Goal: Task Accomplishment & Management: Use online tool/utility

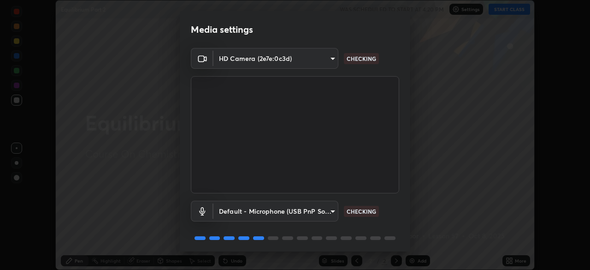
scroll to position [33, 0]
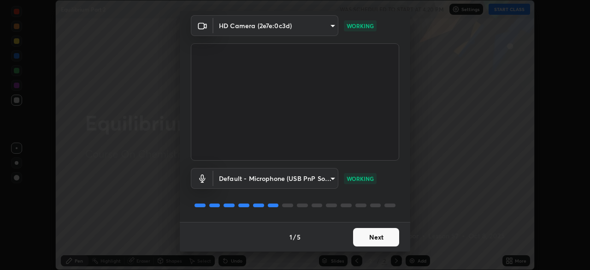
click at [388, 239] on button "Next" at bounding box center [376, 237] width 46 height 18
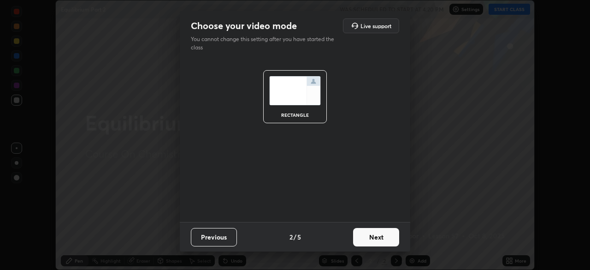
scroll to position [0, 0]
click at [381, 237] on button "Next" at bounding box center [376, 237] width 46 height 18
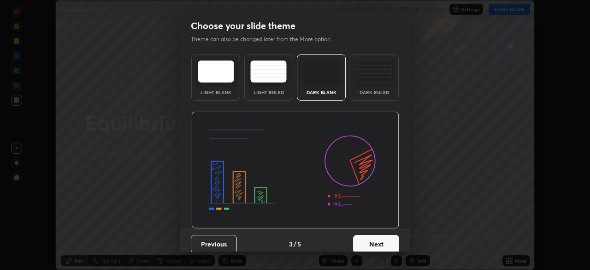
scroll to position [7, 0]
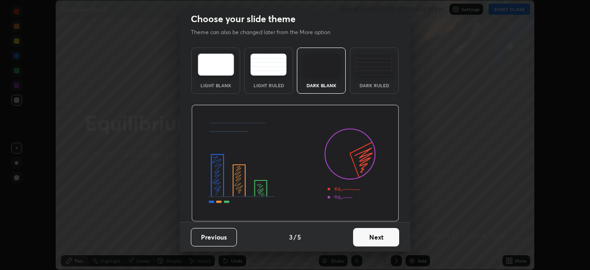
click at [379, 237] on button "Next" at bounding box center [376, 237] width 46 height 18
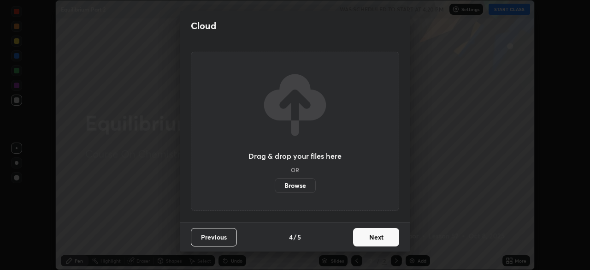
scroll to position [0, 0]
click at [379, 239] on button "Next" at bounding box center [376, 237] width 46 height 18
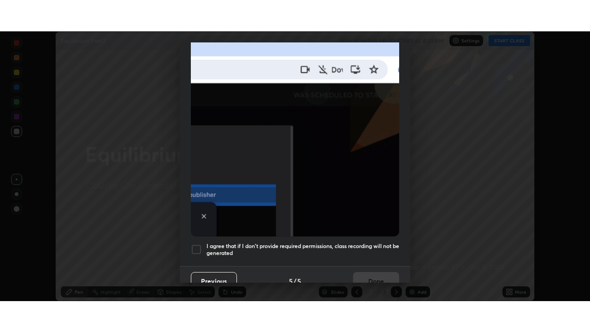
scroll to position [221, 0]
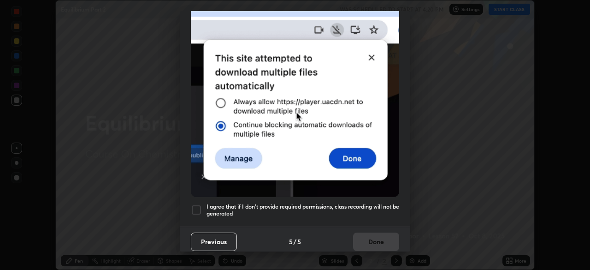
click at [198, 205] on div at bounding box center [196, 209] width 11 height 11
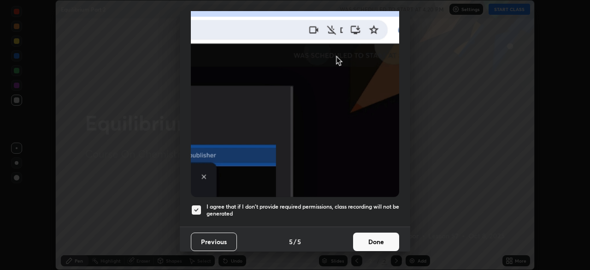
click at [380, 238] on button "Done" at bounding box center [376, 241] width 46 height 18
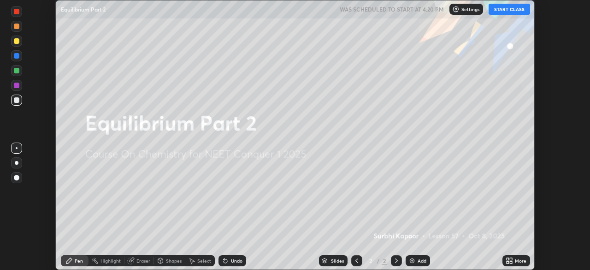
click at [510, 12] on button "START CLASS" at bounding box center [508, 9] width 41 height 11
click at [517, 263] on div "More" at bounding box center [521, 260] width 12 height 5
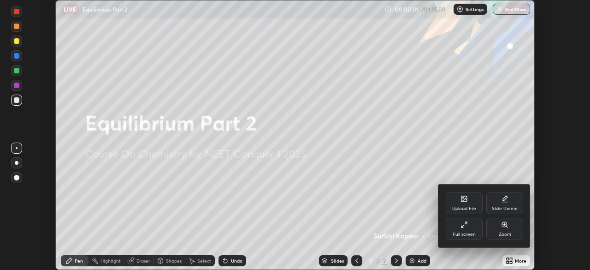
click at [470, 230] on div "Full screen" at bounding box center [463, 228] width 37 height 22
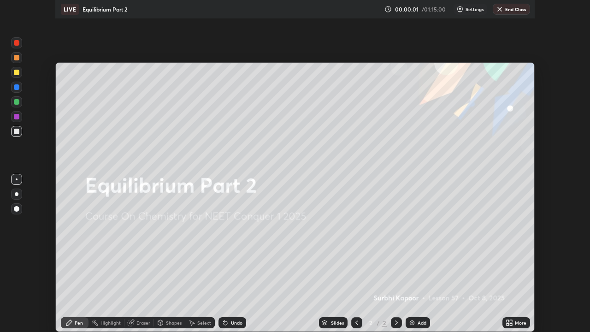
scroll to position [332, 590]
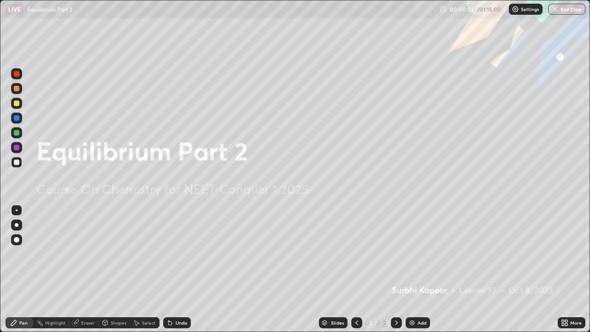
click at [428, 269] on div "Add" at bounding box center [417, 322] width 24 height 11
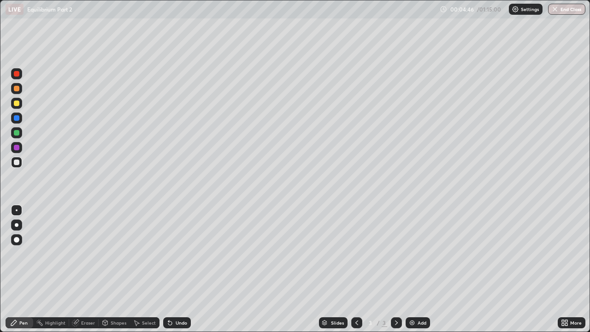
click at [180, 269] on div "Undo" at bounding box center [177, 322] width 28 height 11
click at [183, 269] on div "Undo" at bounding box center [177, 322] width 28 height 11
click at [186, 269] on div "Undo" at bounding box center [177, 322] width 28 height 11
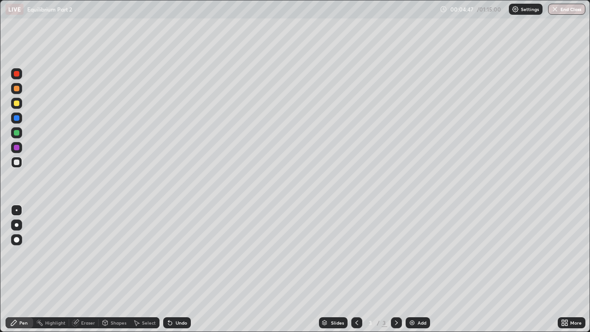
click at [186, 269] on div "Undo" at bounding box center [177, 322] width 28 height 11
click at [183, 269] on div "Undo" at bounding box center [177, 322] width 28 height 11
click at [418, 269] on div "Add" at bounding box center [421, 322] width 9 height 5
click at [417, 269] on div "Add" at bounding box center [417, 322] width 24 height 11
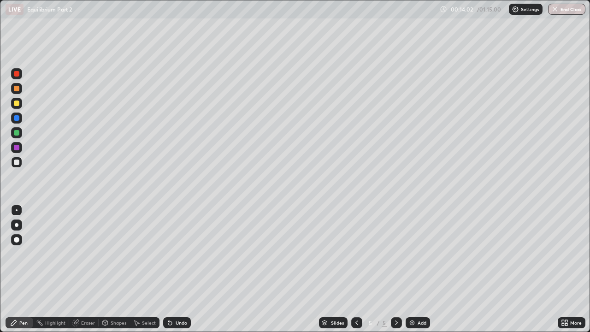
click at [83, 269] on div "Eraser" at bounding box center [88, 322] width 14 height 5
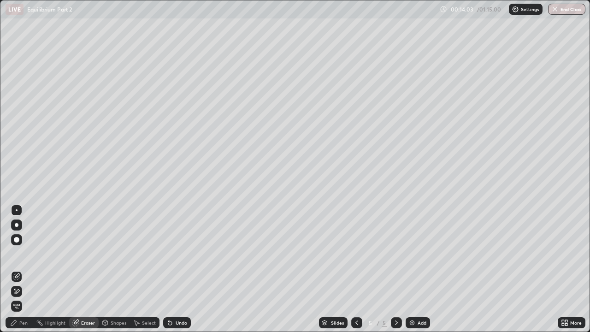
click at [23, 269] on div "Pen" at bounding box center [23, 322] width 8 height 5
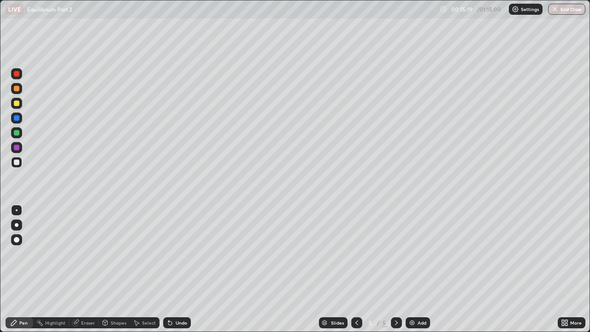
click at [177, 269] on div "Undo" at bounding box center [182, 322] width 12 height 5
click at [178, 269] on div "Undo" at bounding box center [182, 322] width 12 height 5
click at [20, 269] on div at bounding box center [16, 258] width 15 height 111
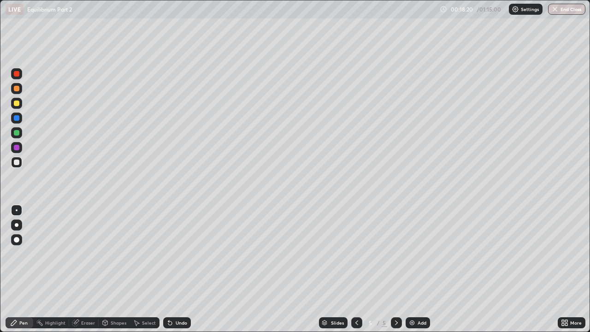
click at [422, 269] on div "Add" at bounding box center [421, 322] width 9 height 5
click at [90, 269] on div "Eraser" at bounding box center [88, 322] width 14 height 5
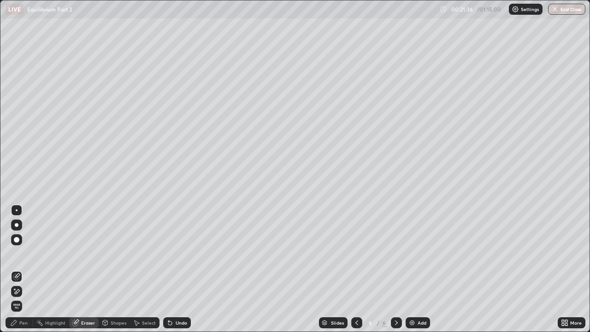
click at [23, 269] on div "Pen" at bounding box center [23, 322] width 8 height 5
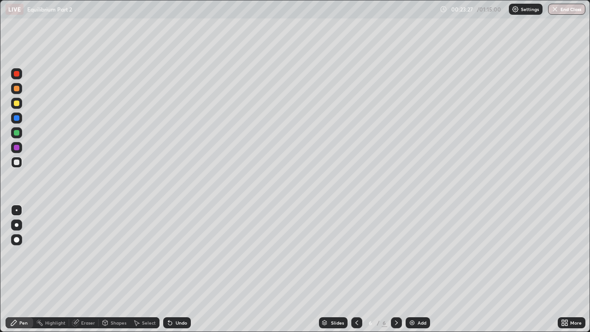
click at [417, 269] on div "Add" at bounding box center [421, 322] width 9 height 5
click at [357, 269] on icon at bounding box center [356, 322] width 7 height 7
click at [396, 269] on icon at bounding box center [396, 322] width 7 height 7
click at [86, 269] on div "Eraser" at bounding box center [88, 322] width 14 height 5
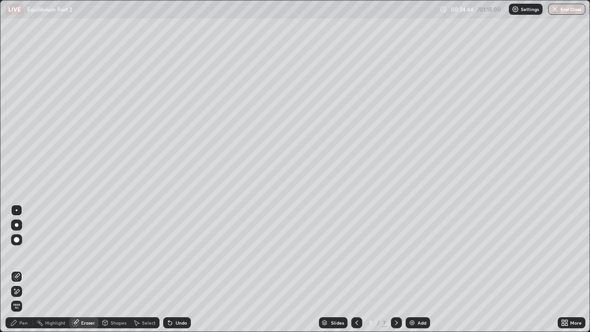
click at [21, 269] on div "Pen" at bounding box center [23, 322] width 8 height 5
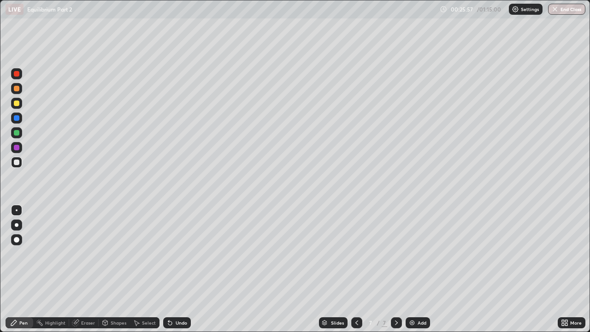
click at [357, 269] on icon at bounding box center [356, 322] width 7 height 7
click at [396, 269] on icon at bounding box center [396, 322] width 3 height 5
click at [356, 269] on icon at bounding box center [356, 322] width 7 height 7
click at [399, 269] on div at bounding box center [396, 322] width 11 height 11
click at [417, 269] on div "Add" at bounding box center [421, 322] width 9 height 5
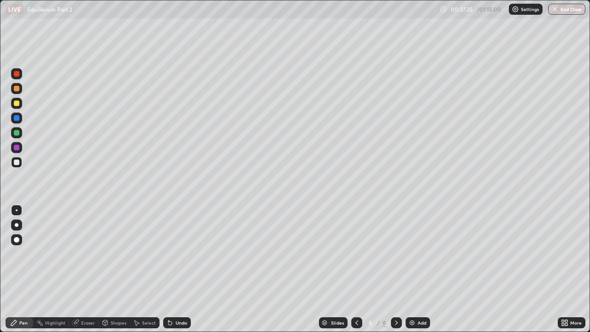
click at [415, 269] on div "Add" at bounding box center [417, 322] width 24 height 11
click at [182, 269] on div "Undo" at bounding box center [182, 322] width 12 height 5
click at [183, 269] on div "Undo" at bounding box center [182, 322] width 12 height 5
click at [8, 269] on div "Erase all" at bounding box center [17, 165] width 22 height 295
click at [25, 269] on div "Erase all" at bounding box center [17, 165] width 22 height 295
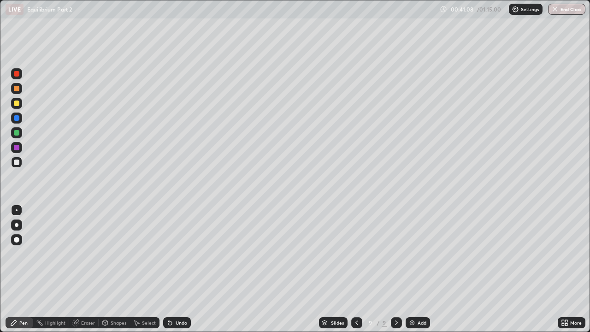
click at [411, 269] on img at bounding box center [411, 322] width 7 height 7
click at [353, 269] on icon at bounding box center [355, 322] width 7 height 7
click at [395, 269] on icon at bounding box center [396, 322] width 3 height 5
click at [352, 269] on div at bounding box center [356, 322] width 11 height 11
click at [394, 269] on icon at bounding box center [396, 322] width 7 height 7
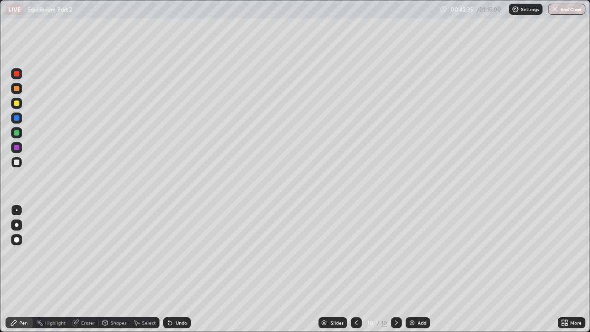
click at [355, 269] on icon at bounding box center [355, 322] width 7 height 7
click at [395, 269] on icon at bounding box center [396, 322] width 7 height 7
click at [416, 269] on div "Add" at bounding box center [417, 322] width 24 height 11
click at [182, 269] on div "Undo" at bounding box center [182, 322] width 12 height 5
click at [85, 269] on div "Eraser" at bounding box center [88, 322] width 14 height 5
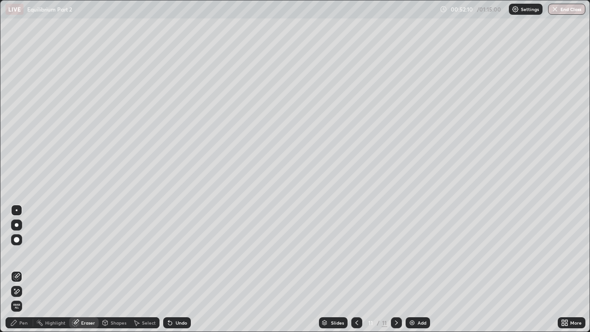
click at [28, 269] on div "Pen" at bounding box center [20, 322] width 28 height 11
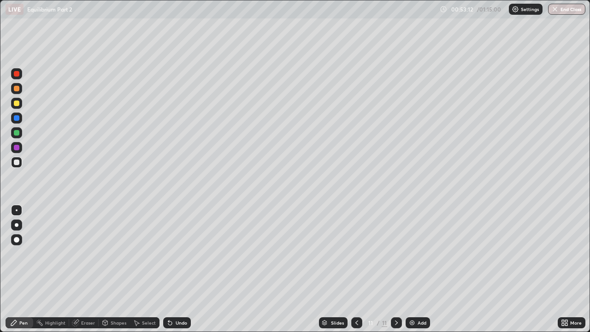
click at [414, 269] on img at bounding box center [411, 322] width 7 height 7
click at [422, 269] on div "Add" at bounding box center [421, 322] width 9 height 5
click at [417, 269] on div "Add" at bounding box center [421, 322] width 9 height 5
click at [182, 269] on div "Undo" at bounding box center [182, 322] width 12 height 5
click at [418, 269] on div "Add" at bounding box center [417, 322] width 24 height 11
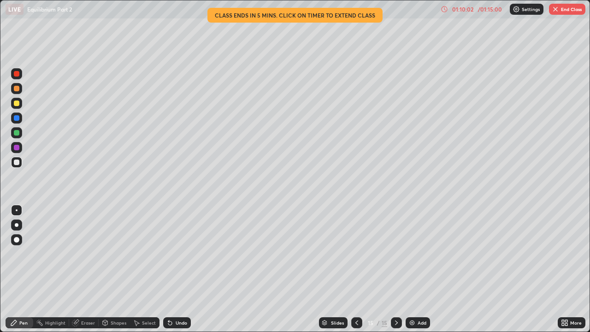
click at [565, 11] on button "End Class" at bounding box center [567, 9] width 36 height 11
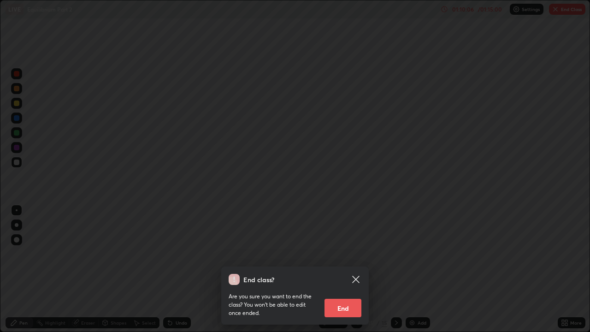
click at [357, 269] on button "End" at bounding box center [342, 308] width 37 height 18
